Goal: Manage account settings

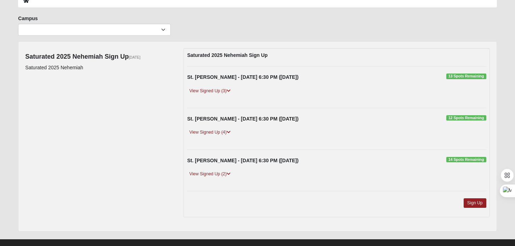
scroll to position [7, 0]
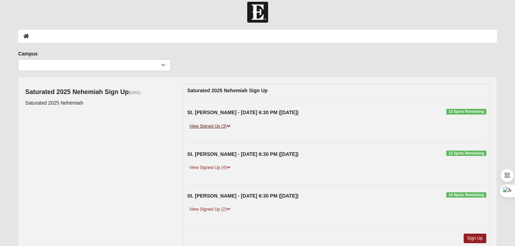
click at [214, 128] on link "View Signed Up (3)" at bounding box center [209, 126] width 45 height 7
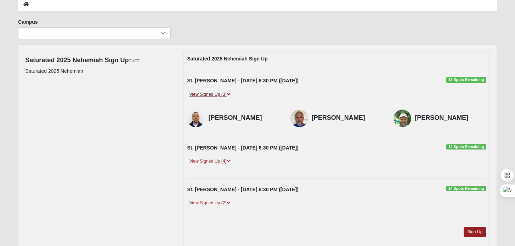
scroll to position [43, 0]
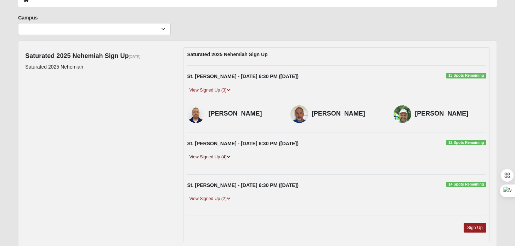
click at [213, 158] on link "View Signed Up (4)" at bounding box center [209, 157] width 45 height 7
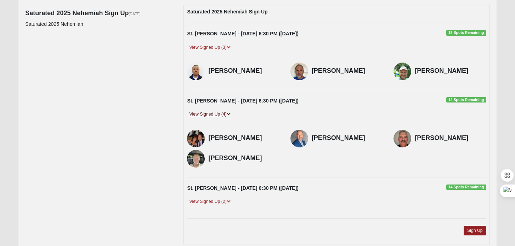
scroll to position [86, 0]
click at [211, 200] on link "View Signed Up (2)" at bounding box center [209, 201] width 45 height 7
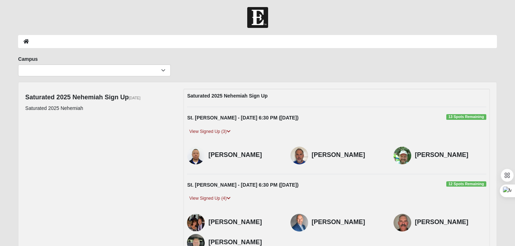
scroll to position [0, 0]
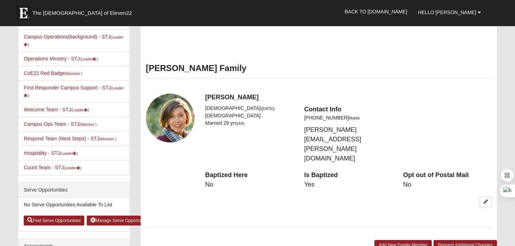
scroll to position [333, 0]
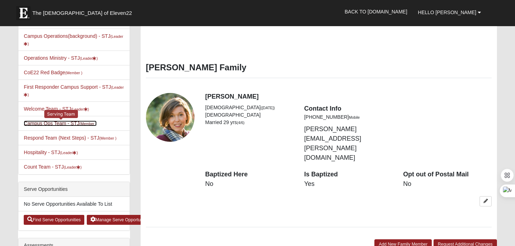
click at [47, 122] on link "Campus Ops Team - STJ (Member )" at bounding box center [60, 124] width 73 height 6
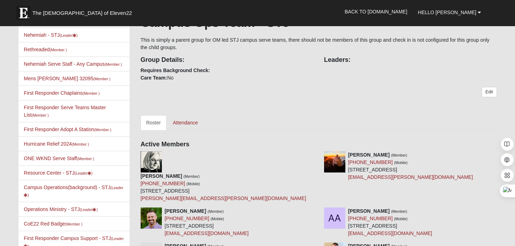
scroll to position [61, 0]
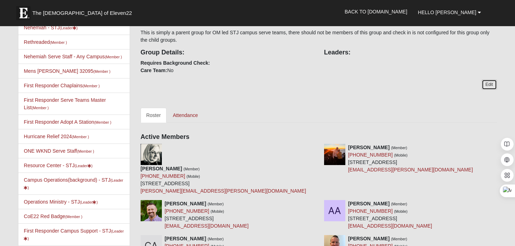
click at [488, 86] on link "Edit" at bounding box center [488, 85] width 15 height 10
